Goal: Task Accomplishment & Management: Manage account settings

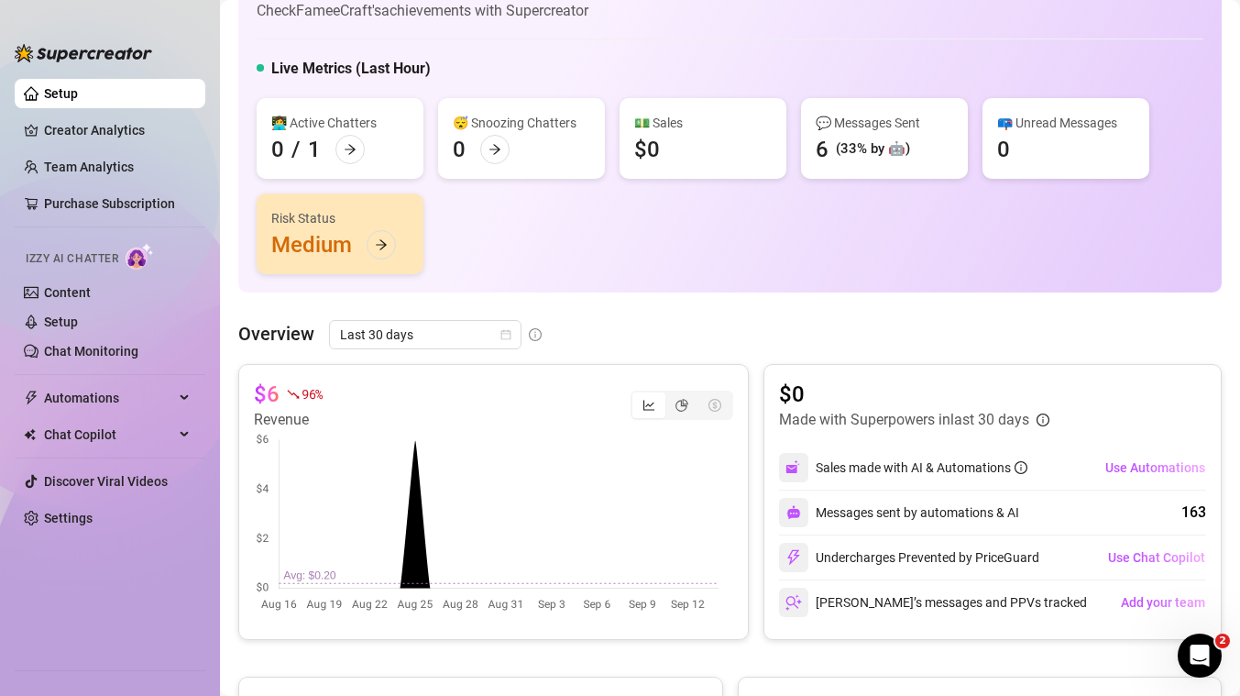
scroll to position [70, 0]
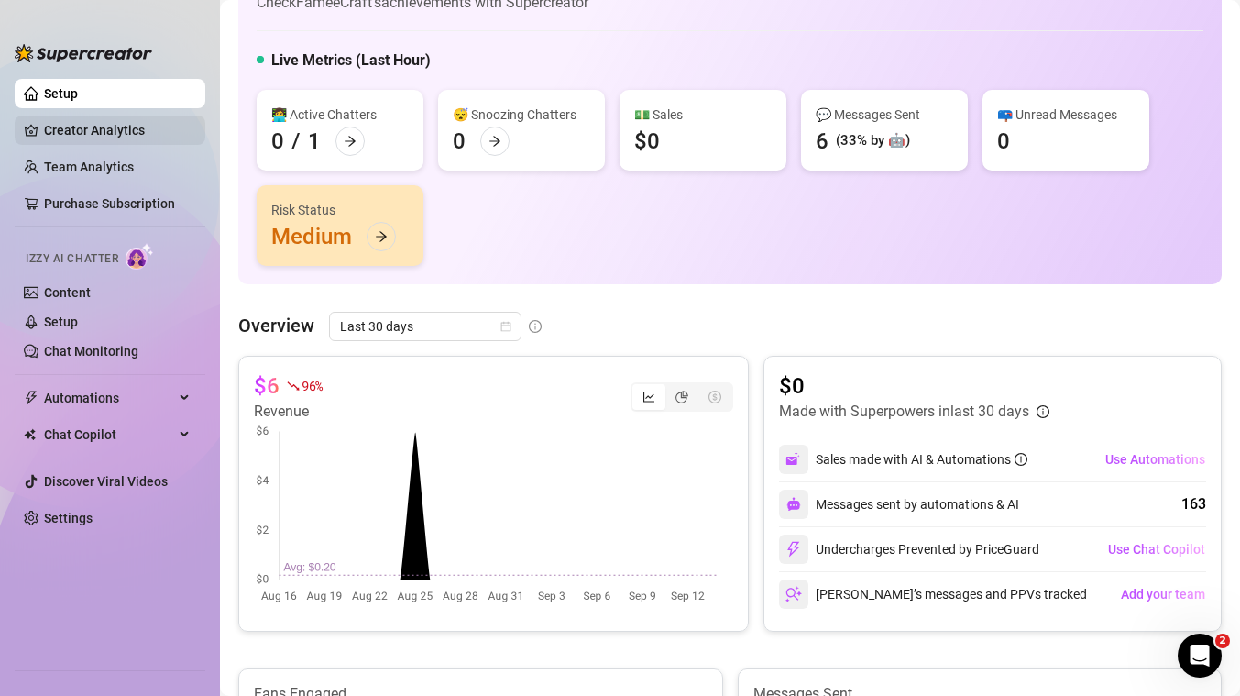
click at [113, 131] on link "Creator Analytics" at bounding box center [117, 130] width 147 height 29
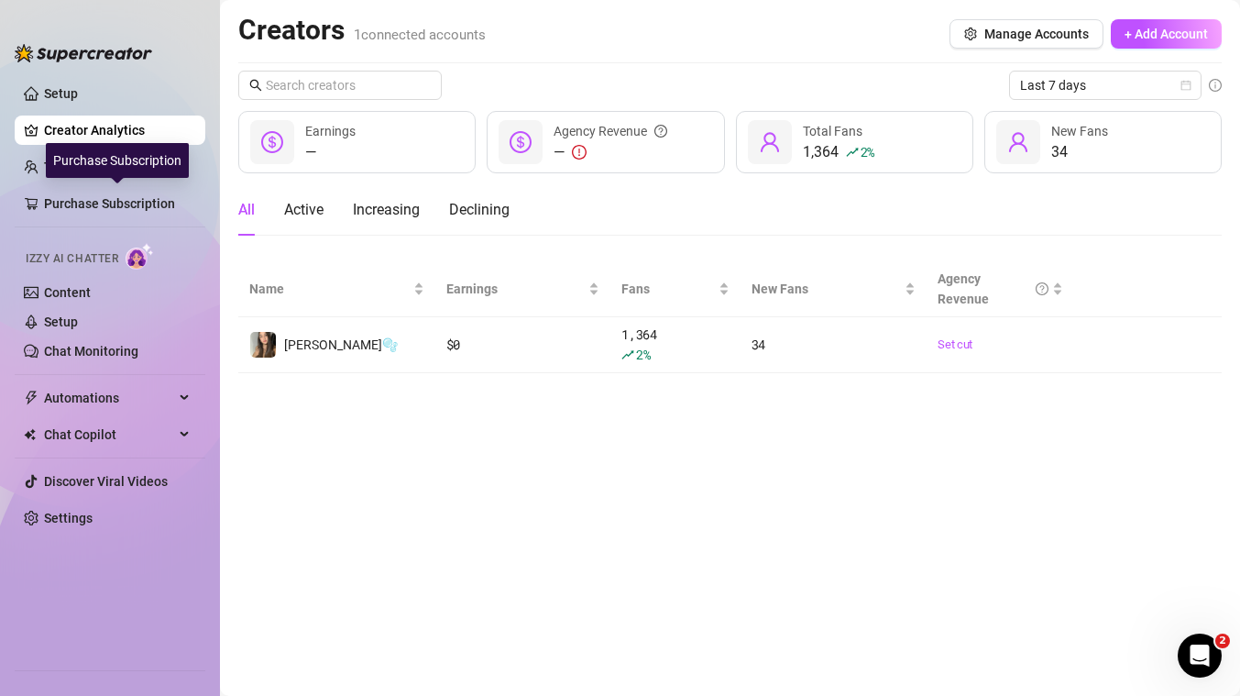
click at [108, 165] on div "Purchase Subscription" at bounding box center [117, 160] width 143 height 35
click at [44, 160] on link "Team Analytics" at bounding box center [89, 167] width 90 height 15
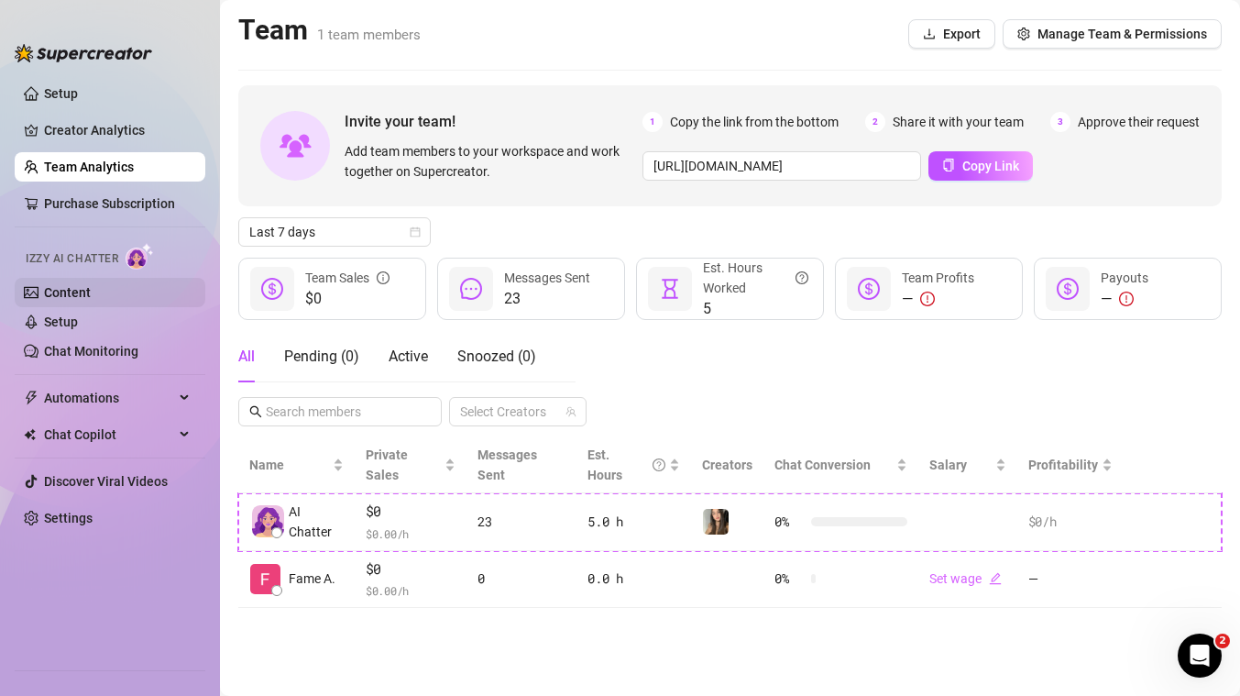
click at [67, 299] on link "Content" at bounding box center [67, 292] width 47 height 15
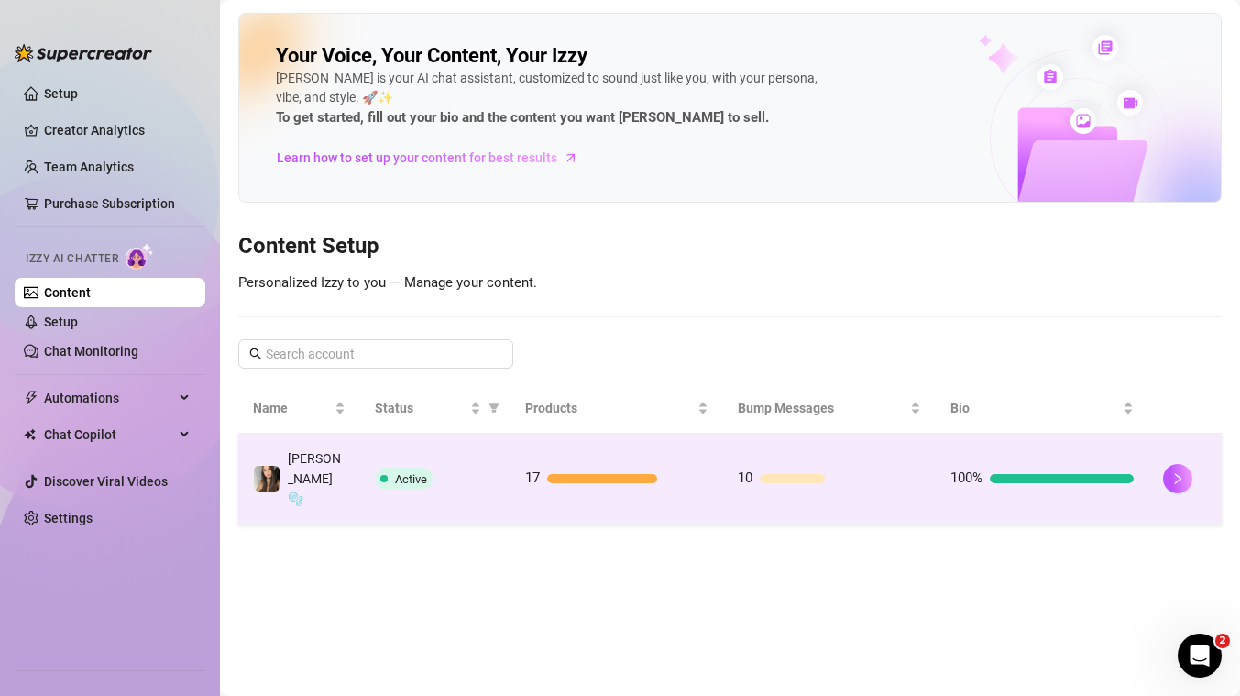
click at [1160, 456] on td at bounding box center [1185, 479] width 73 height 91
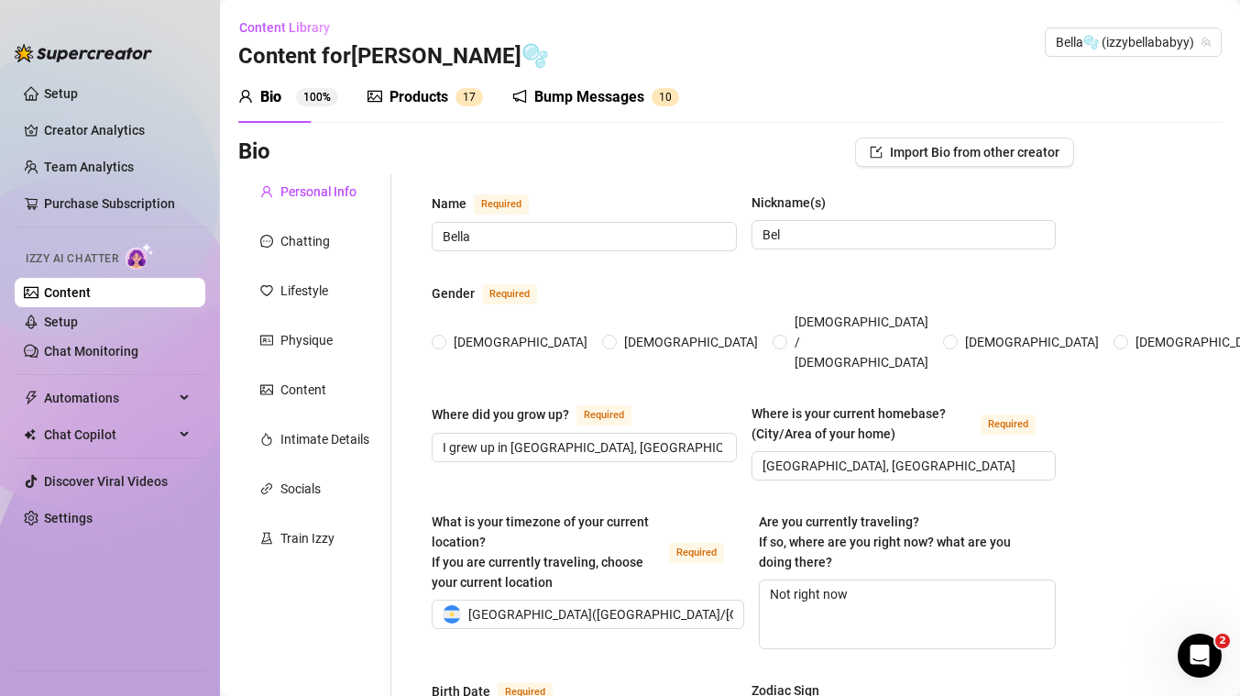
radio input "true"
type input "[DATE]"
click at [421, 83] on div "Products 1 7" at bounding box center [426, 97] width 116 height 51
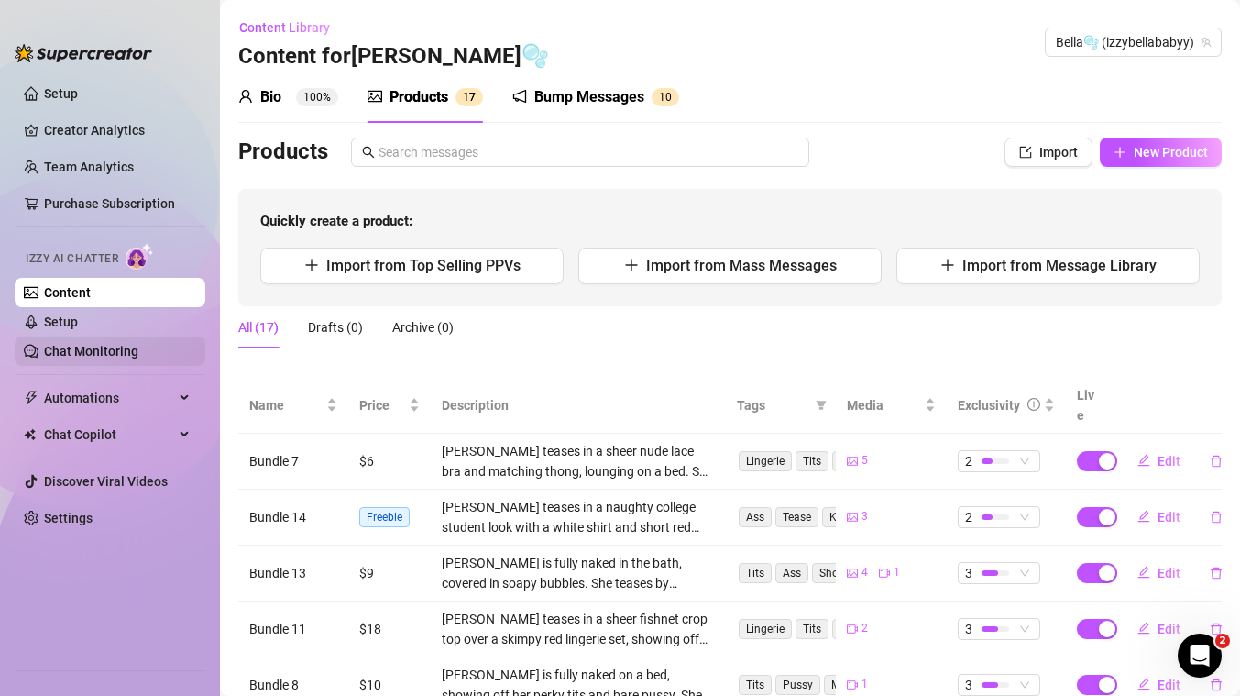
click at [114, 349] on link "Chat Monitoring" at bounding box center [91, 351] width 94 height 15
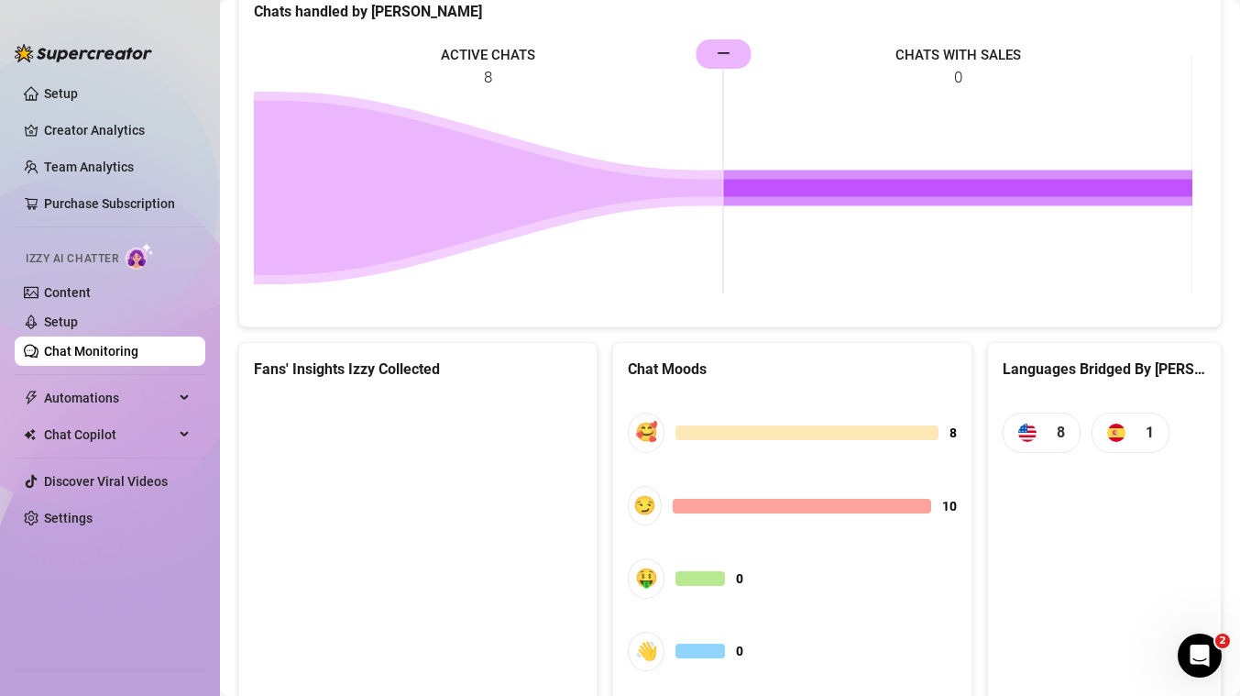
scroll to position [837, 0]
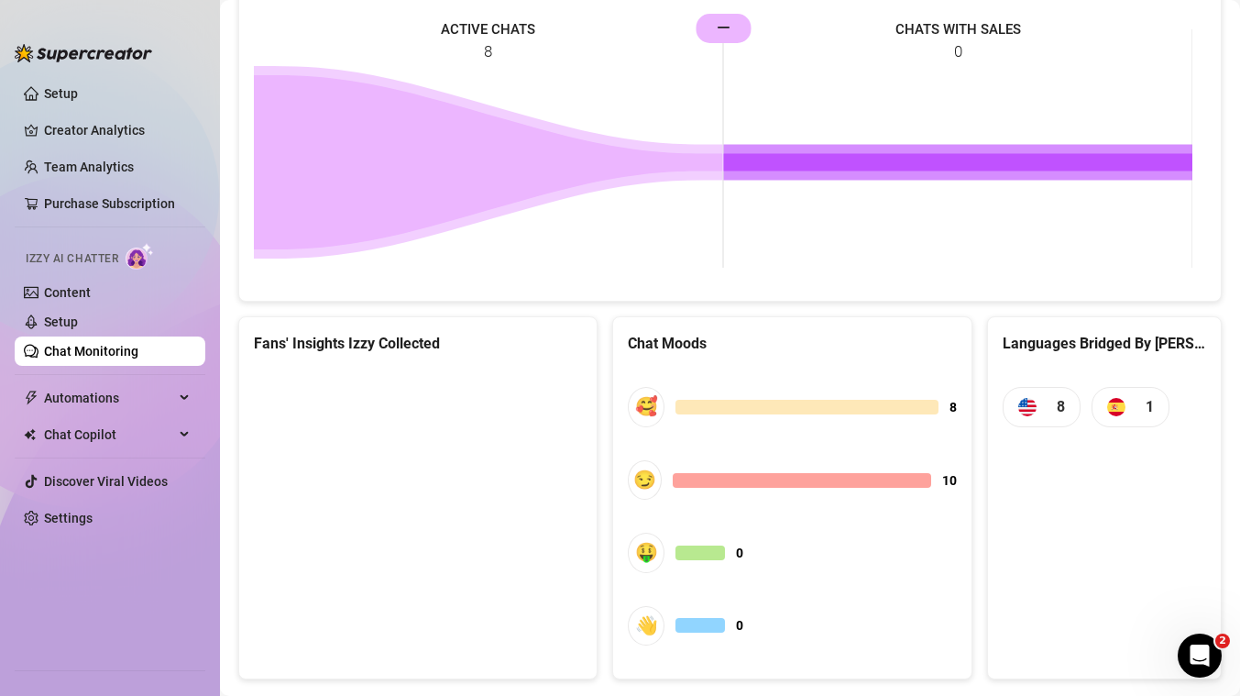
click at [356, 446] on canvas at bounding box center [416, 506] width 324 height 275
click at [457, 542] on canvas at bounding box center [416, 506] width 324 height 275
click at [91, 300] on link "Content" at bounding box center [67, 292] width 47 height 15
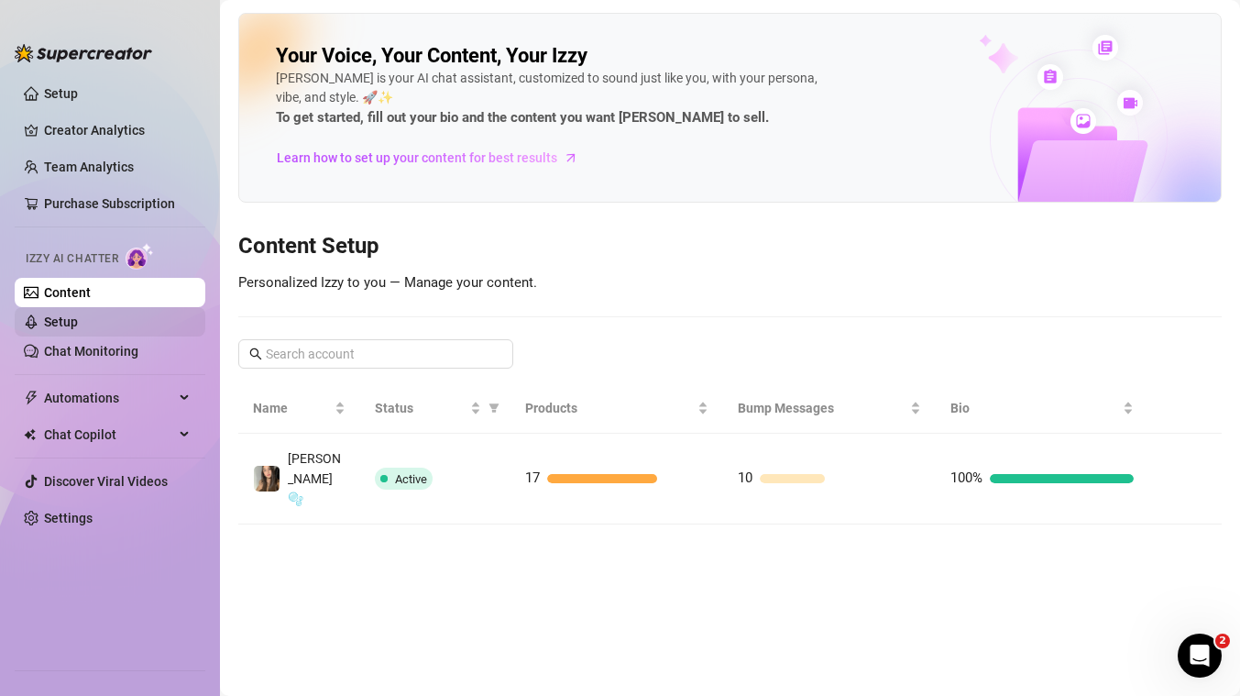
click at [78, 321] on link "Setup" at bounding box center [61, 321] width 34 height 15
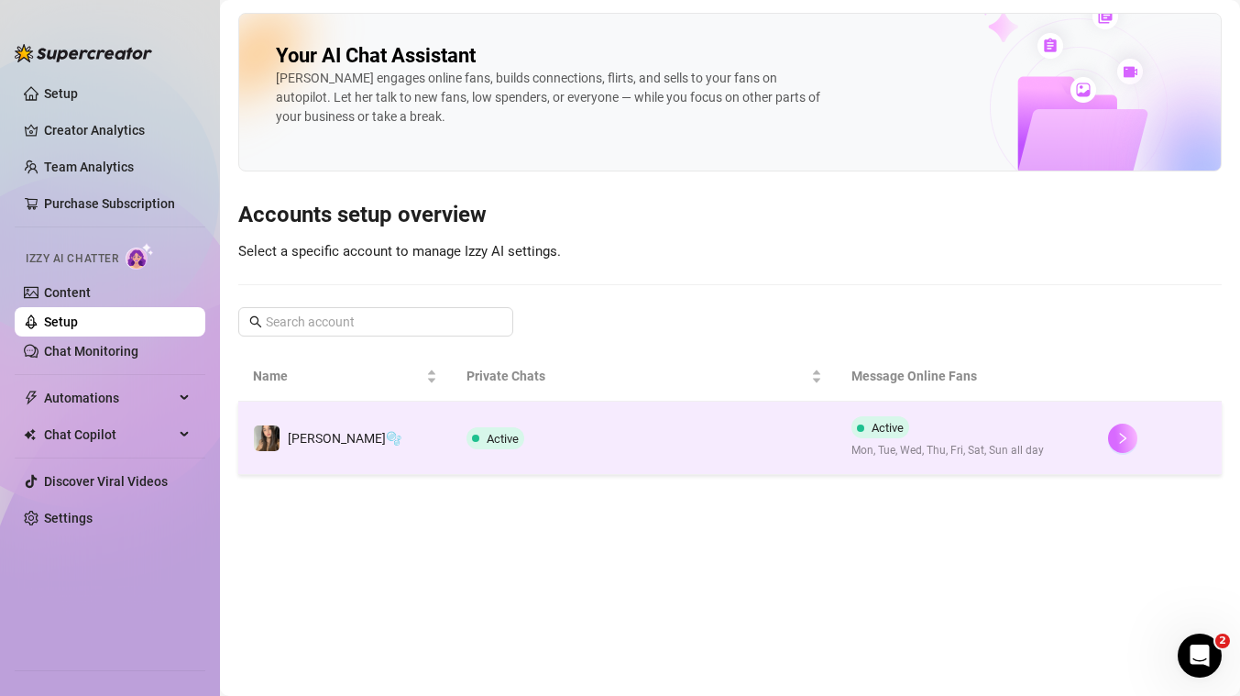
click at [1108, 442] on button "button" at bounding box center [1122, 438] width 29 height 29
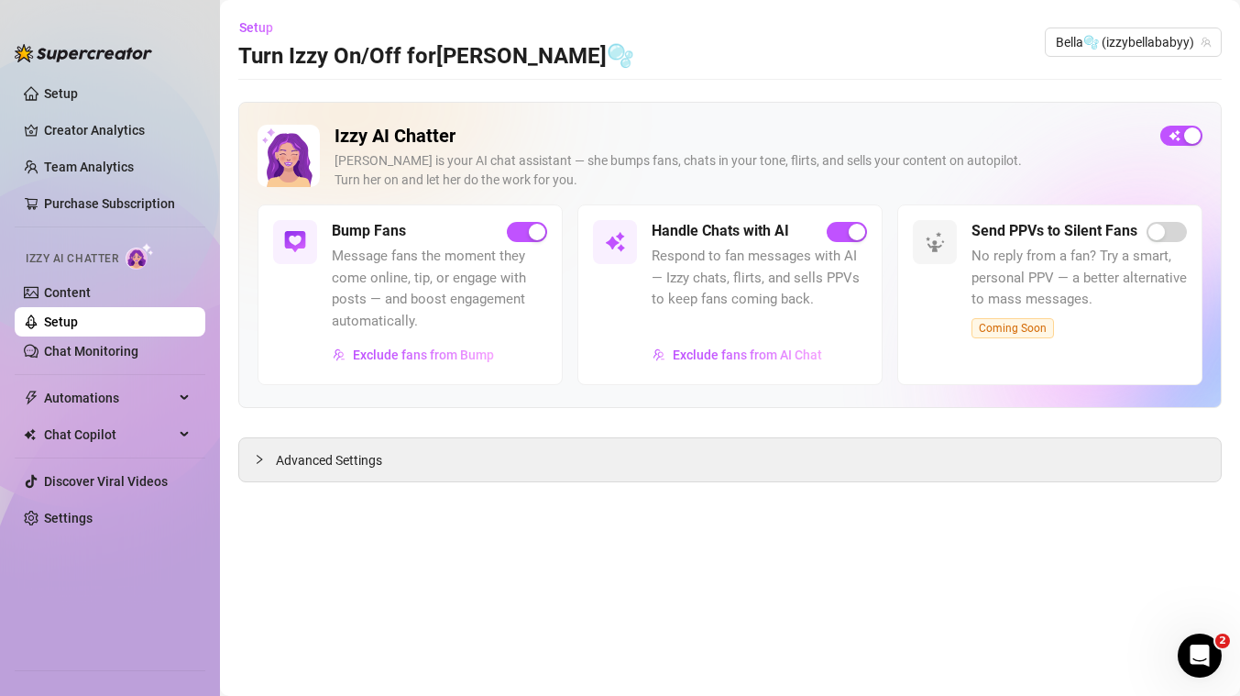
click at [458, 485] on main "Setup Turn Izzy On/Off for Bella🫧 Bella🫧 (izzybellababyy) Izzy AI Chatter Izzy …" at bounding box center [730, 348] width 1020 height 696
click at [308, 461] on span "Advanced Settings" at bounding box center [329, 460] width 106 height 20
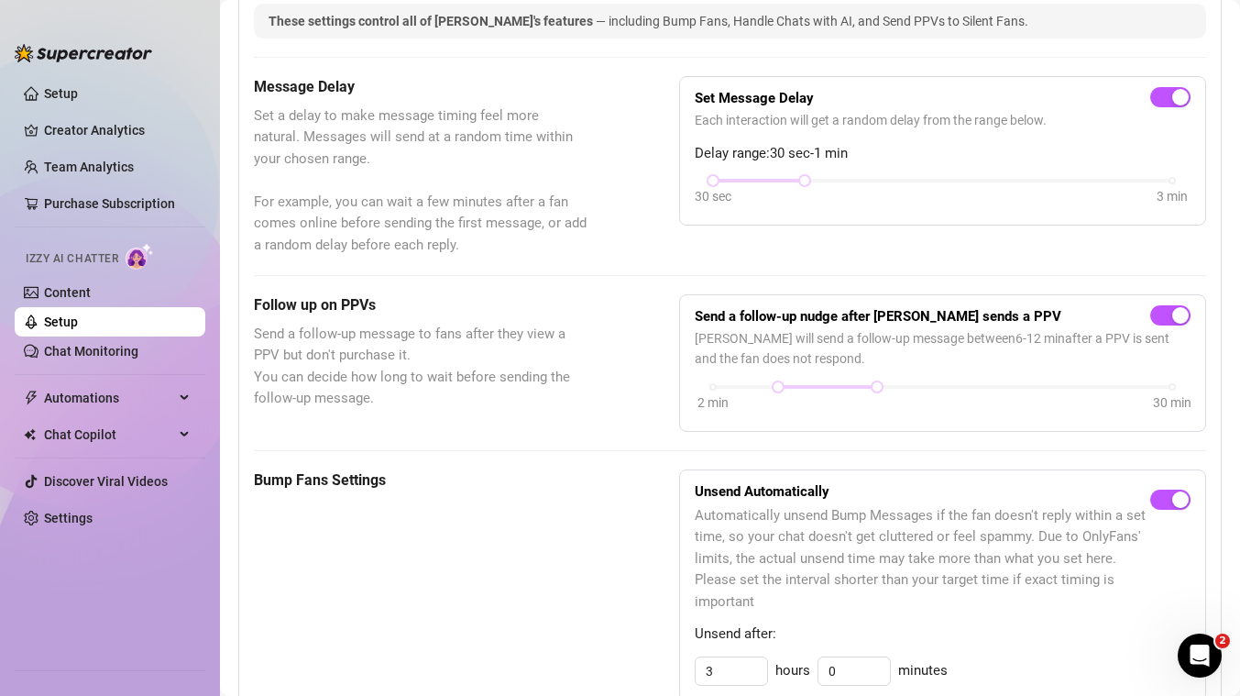
scroll to position [446, 0]
